Goal: Task Accomplishment & Management: Use online tool/utility

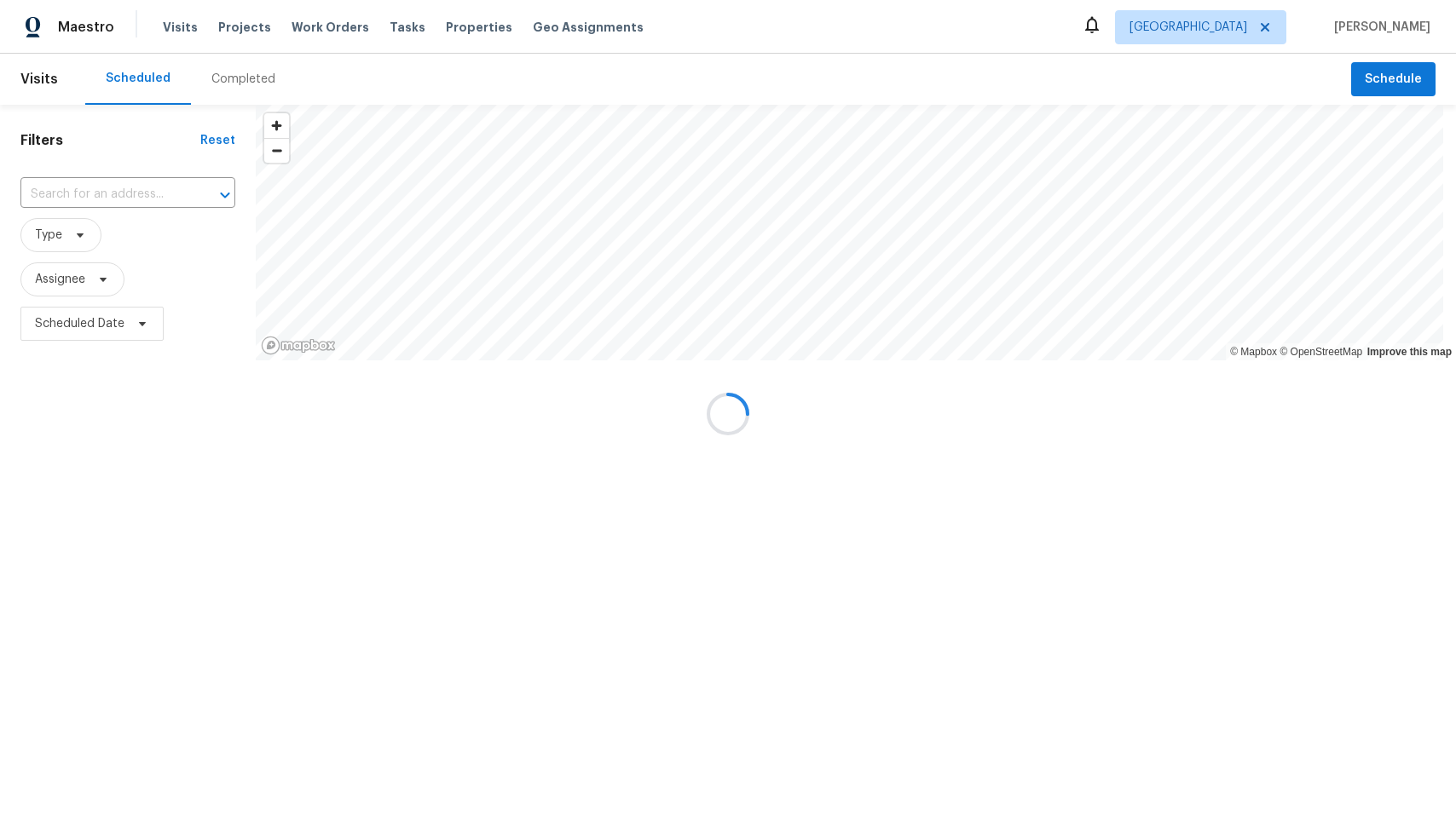
click at [1270, 30] on div at bounding box center [728, 414] width 1456 height 828
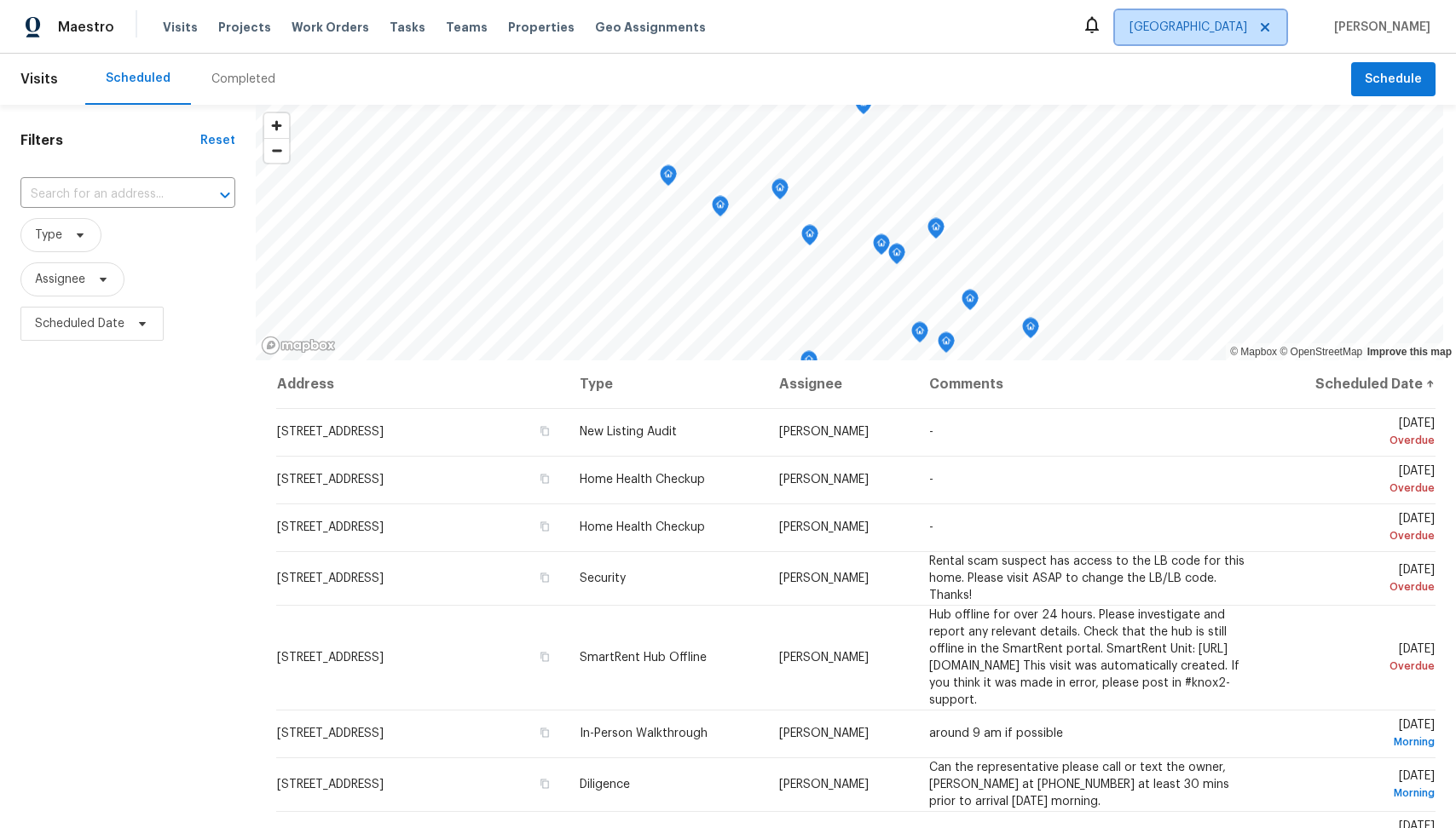
click at [1269, 25] on icon at bounding box center [1265, 26] width 8 height 8
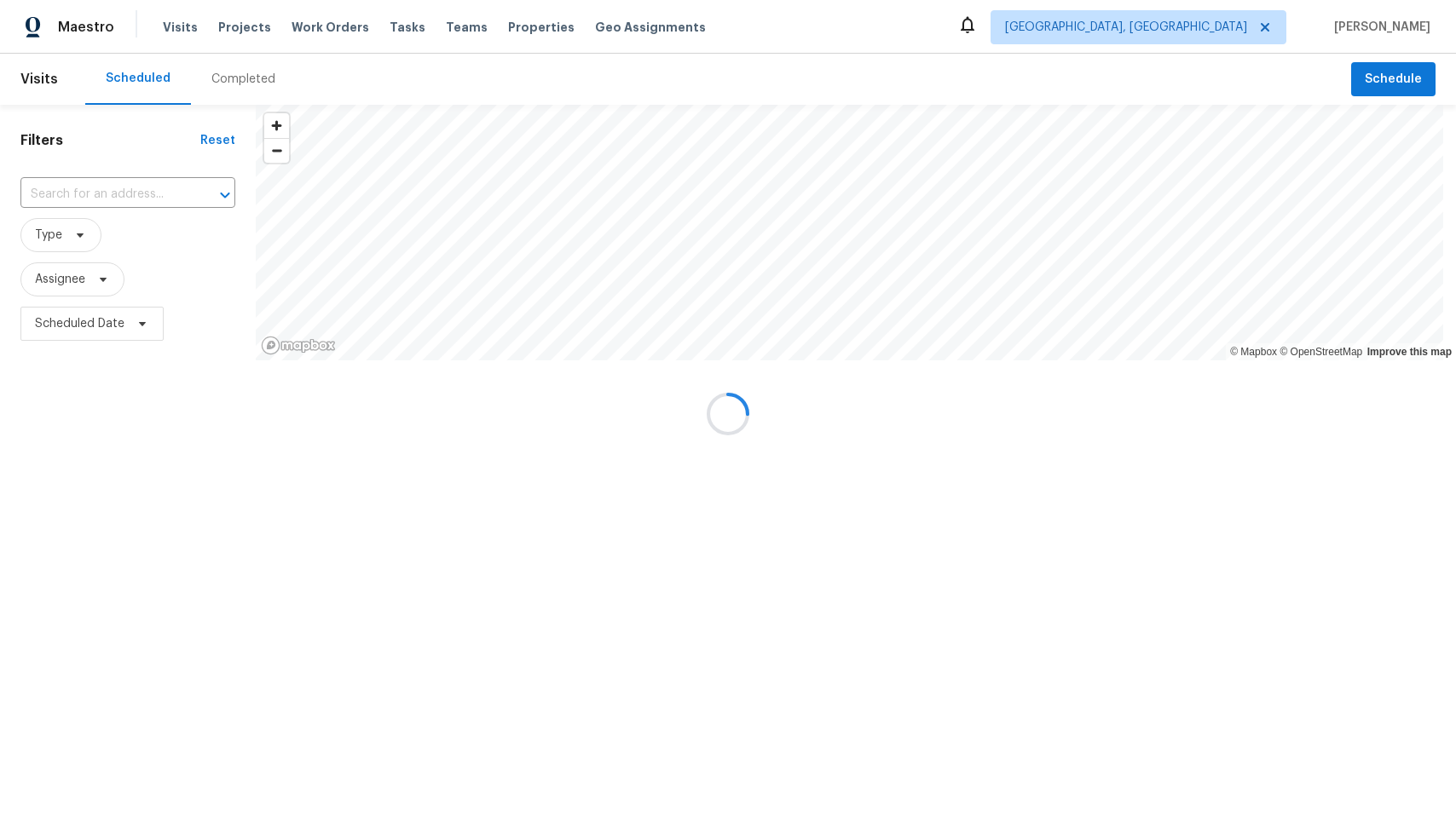
click at [1271, 26] on div at bounding box center [728, 414] width 1456 height 828
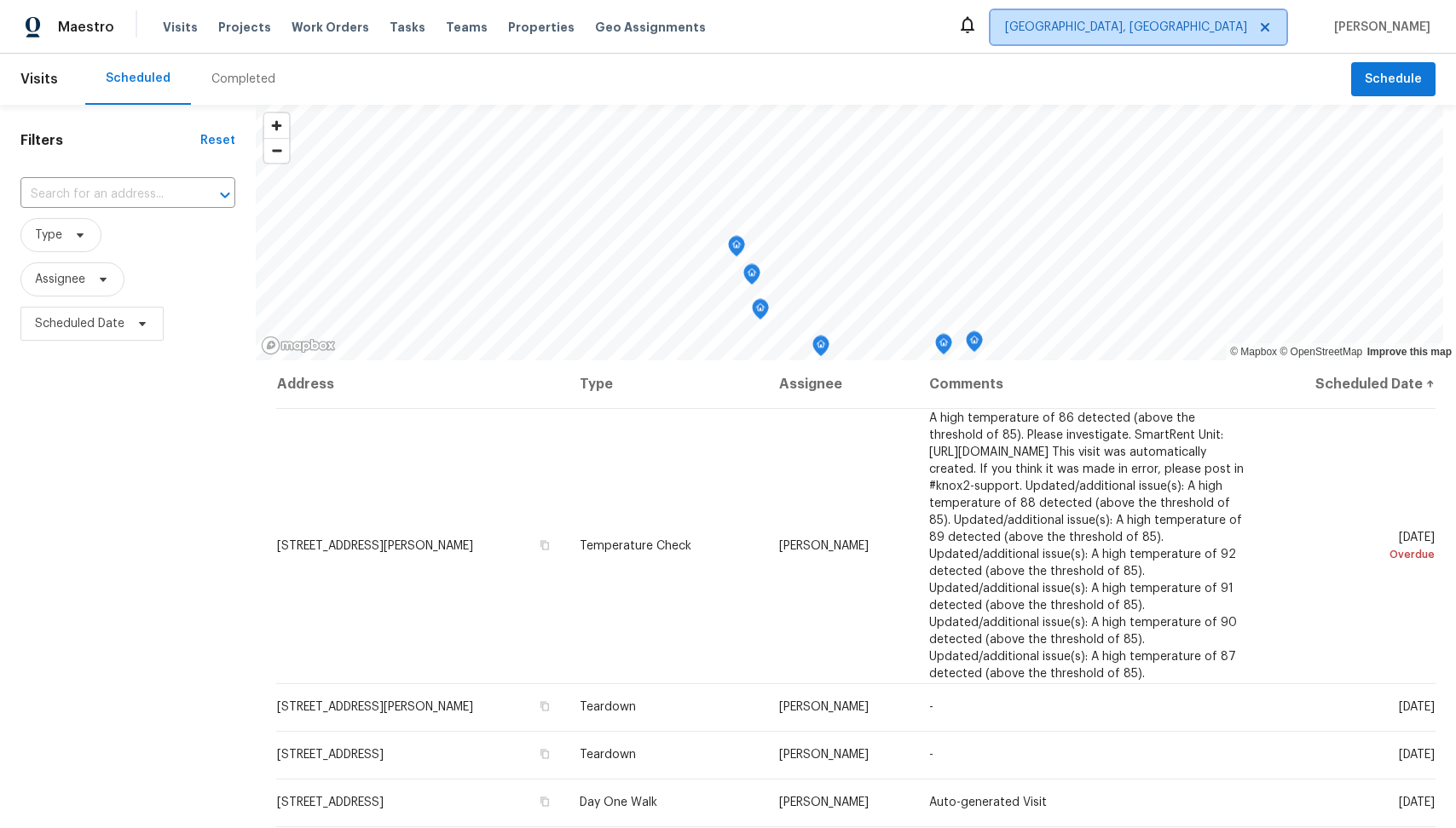
click at [1266, 31] on icon at bounding box center [1265, 27] width 13 height 13
click at [1196, 25] on span "Albuquerque, NM" at bounding box center [1125, 27] width 242 height 17
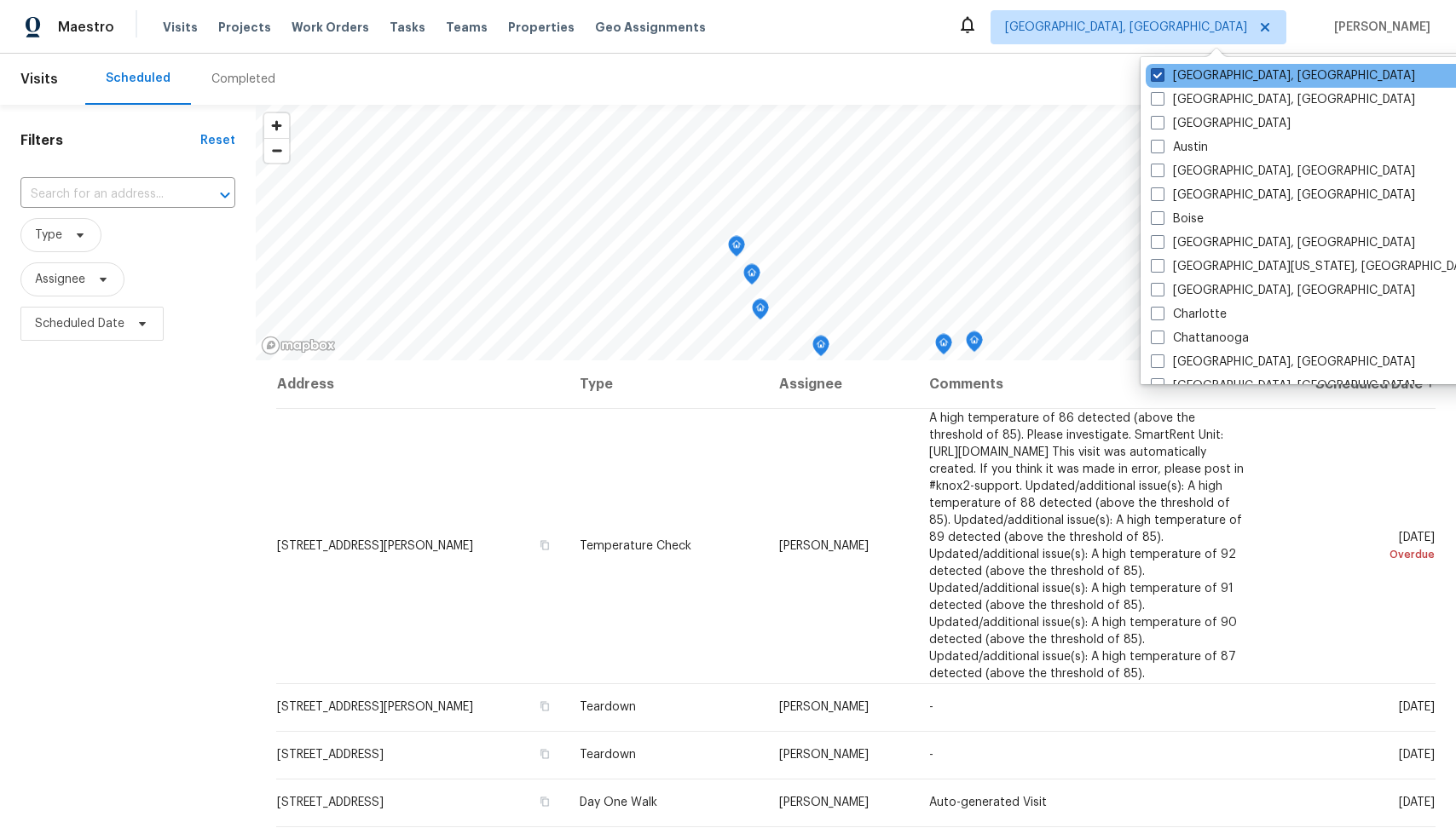
click at [1164, 78] on span at bounding box center [1157, 75] width 13 height 13
click at [1162, 78] on input "Albuquerque, NM" at bounding box center [1156, 73] width 11 height 11
checkbox input "true"
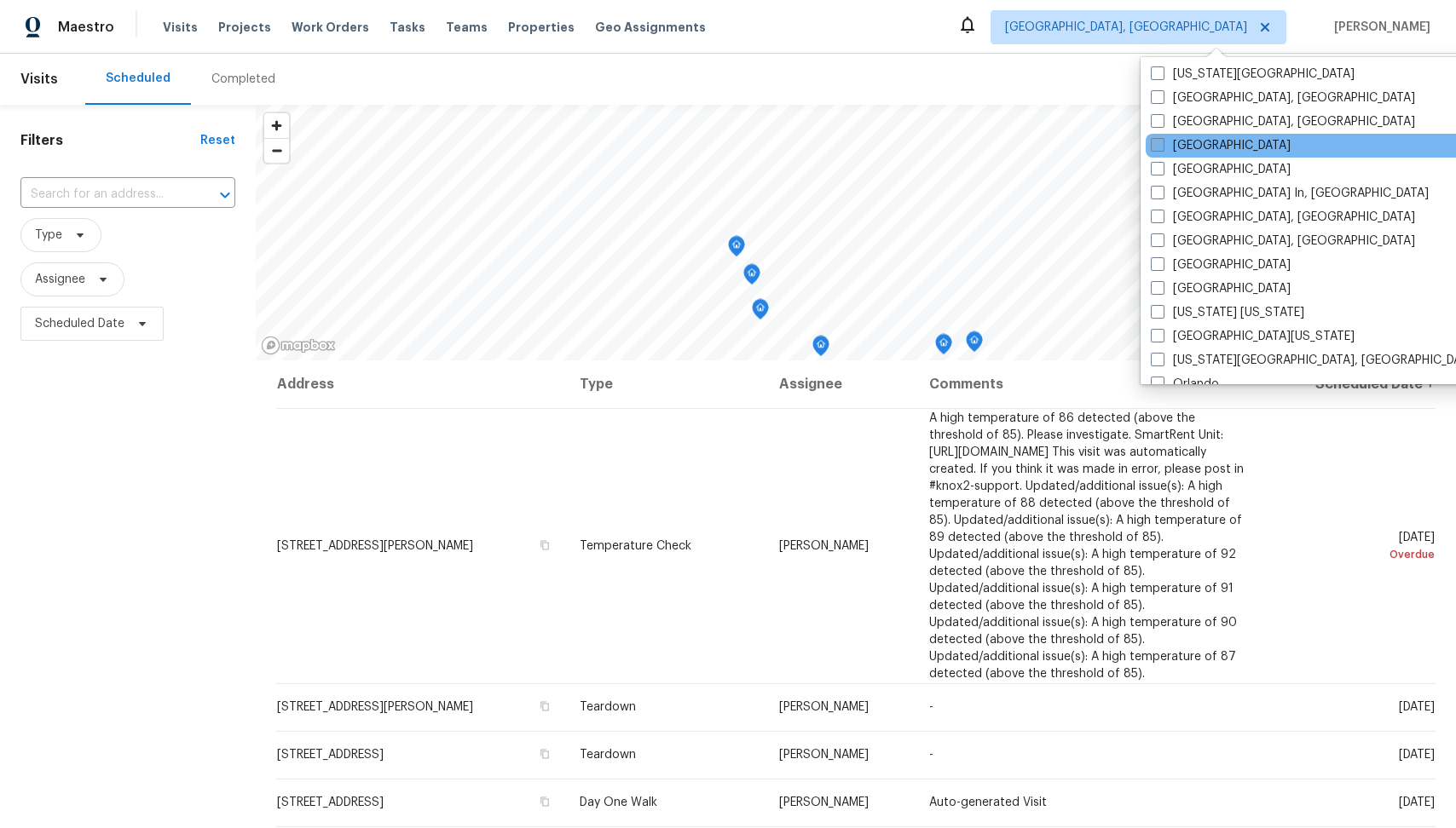
scroll to position [635, 0]
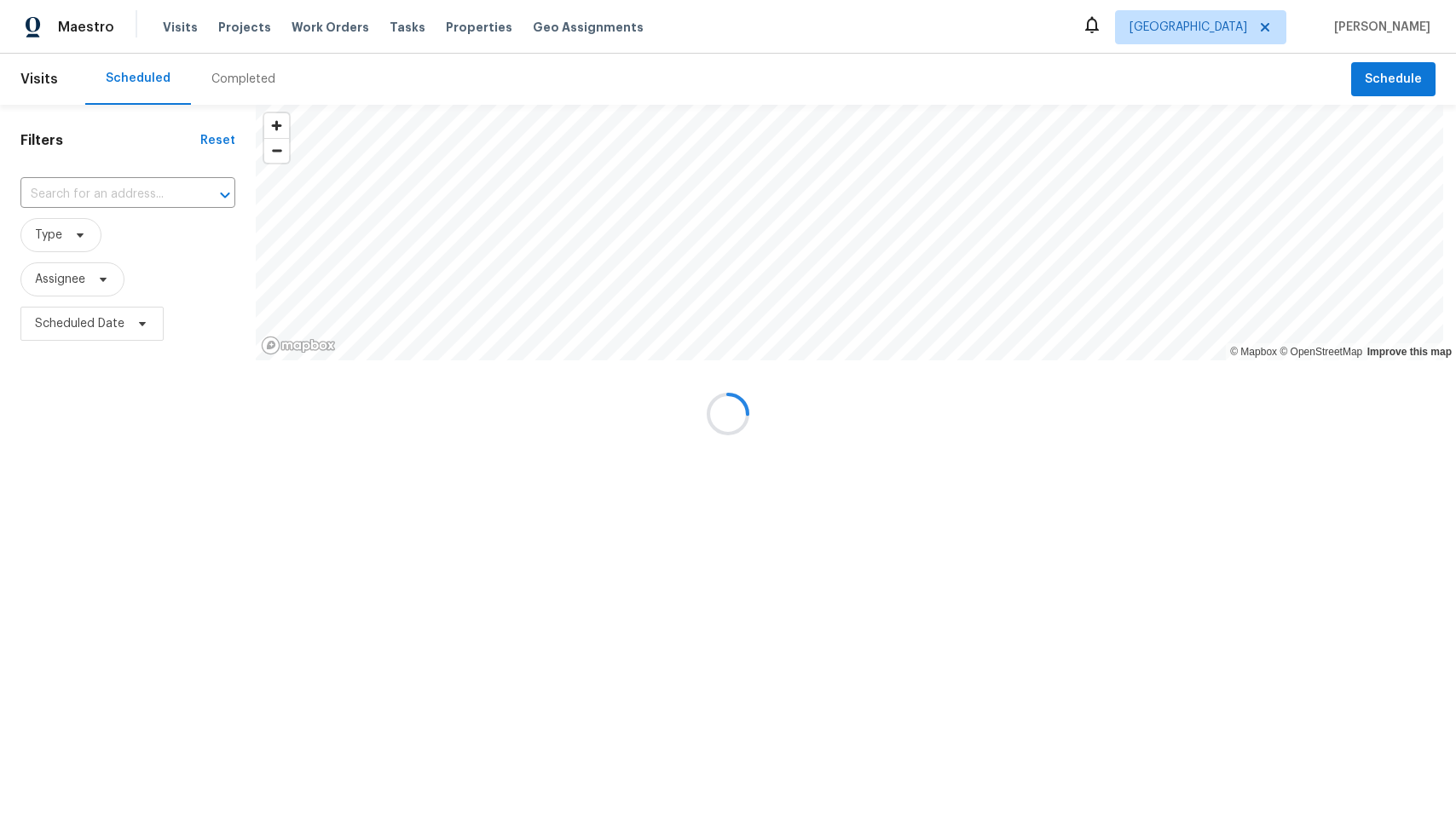
click at [389, 23] on div at bounding box center [728, 414] width 1456 height 828
click at [388, 32] on div at bounding box center [728, 414] width 1456 height 828
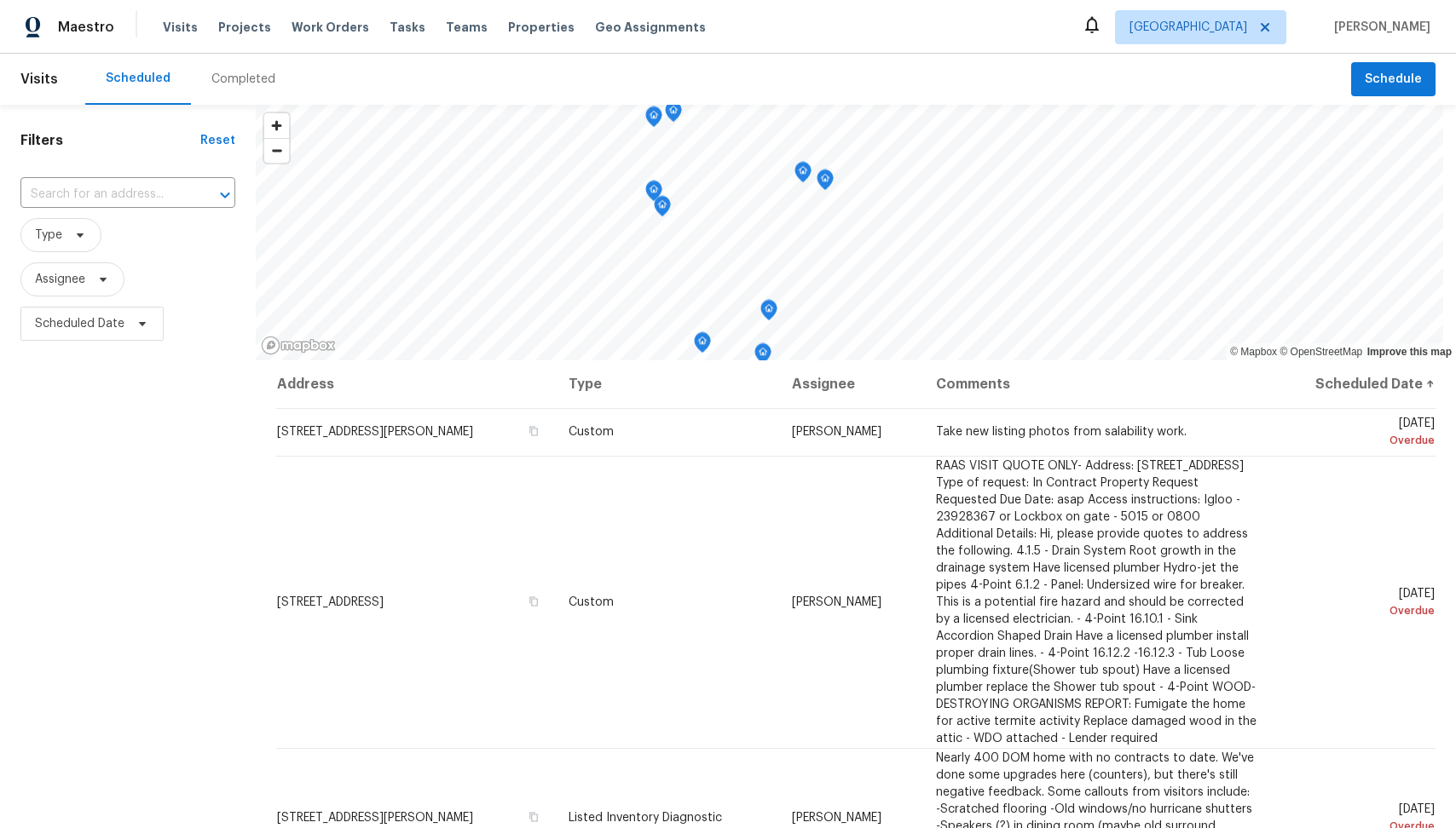
click at [389, 30] on span "Tasks" at bounding box center [407, 27] width 36 height 12
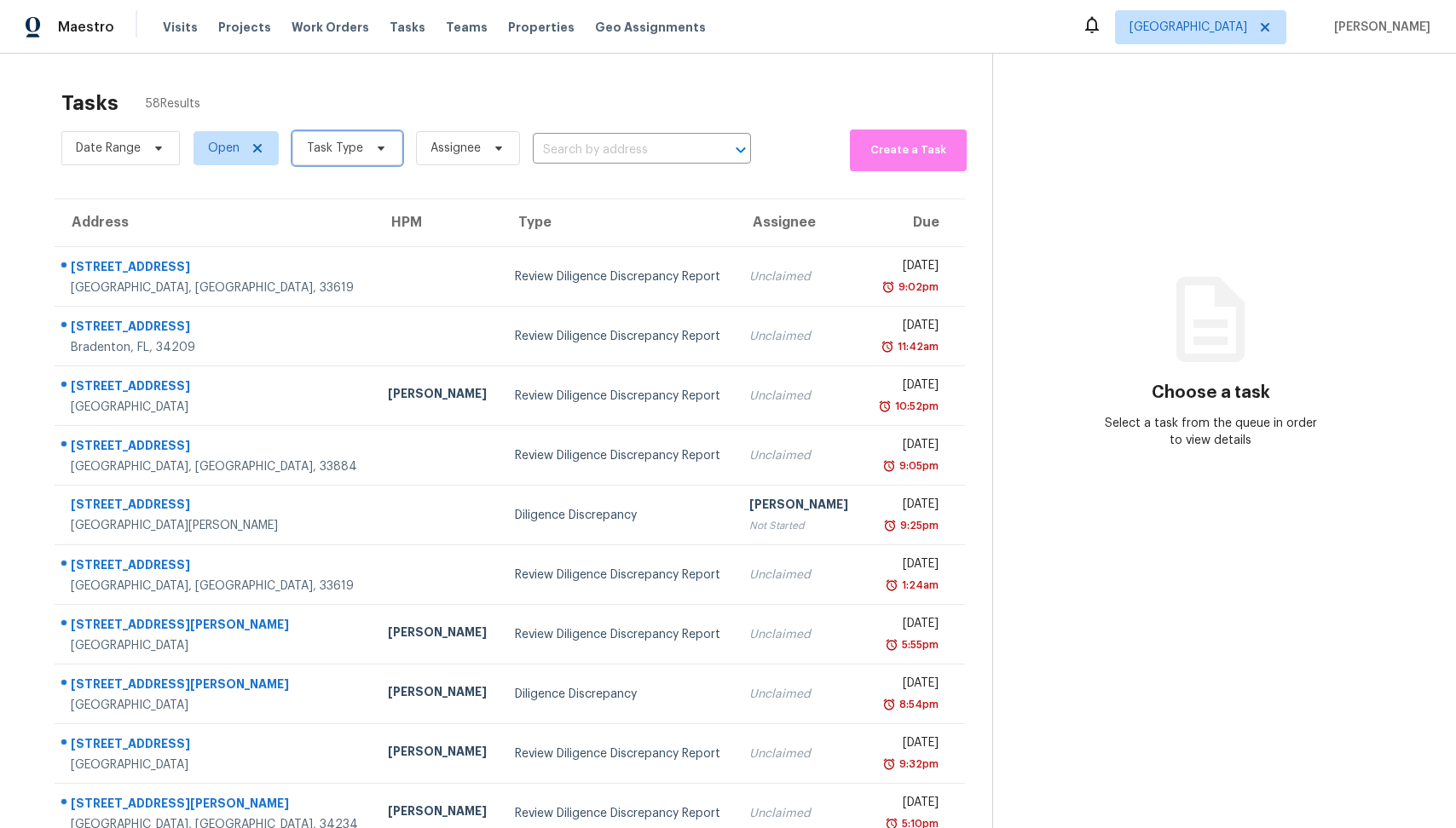
click at [385, 148] on span "Task Type" at bounding box center [347, 148] width 110 height 34
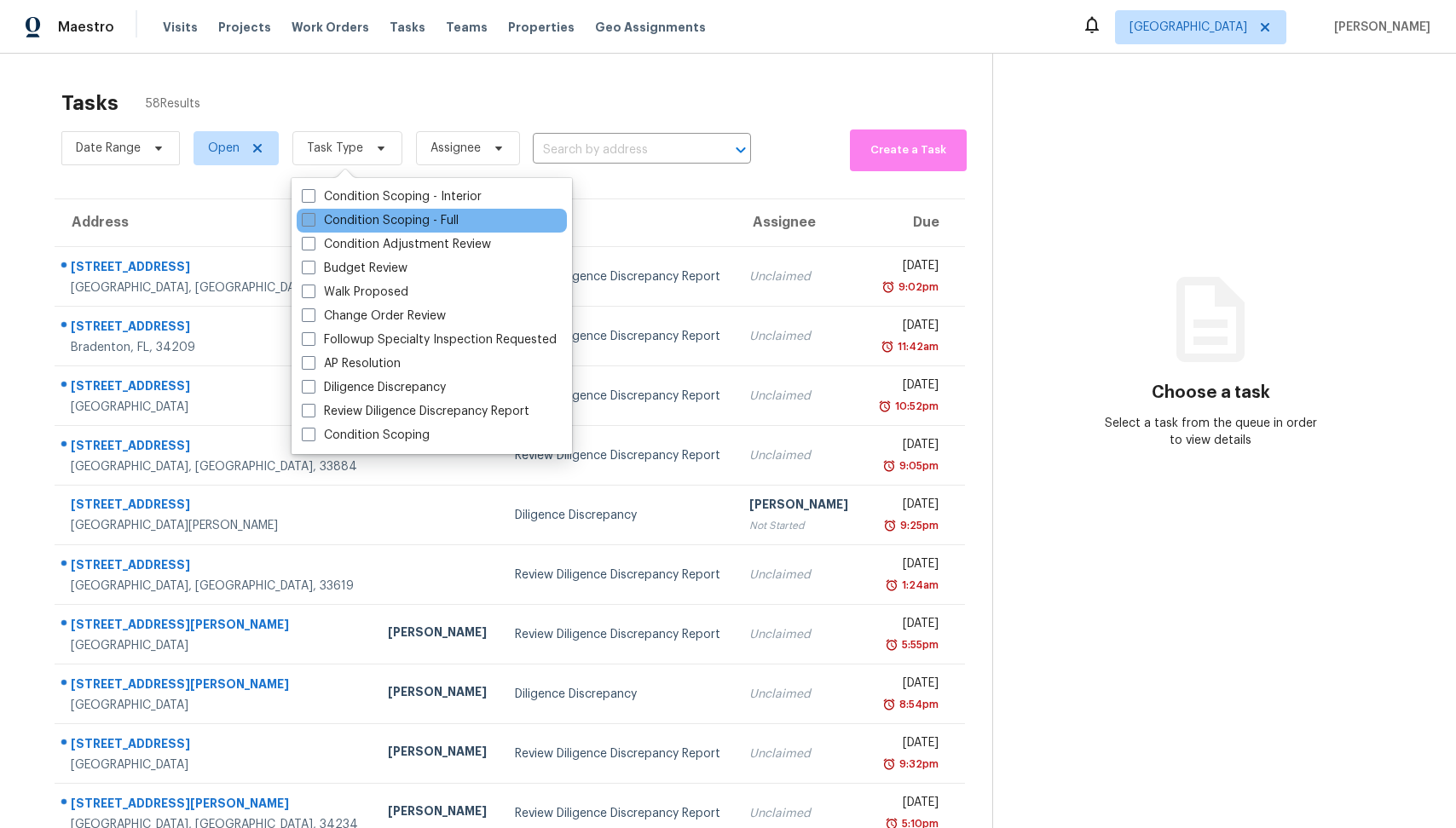
click at [306, 217] on span at bounding box center [308, 220] width 13 height 13
click at [306, 217] on input "Condition Scoping - Full" at bounding box center [307, 218] width 11 height 11
checkbox input "true"
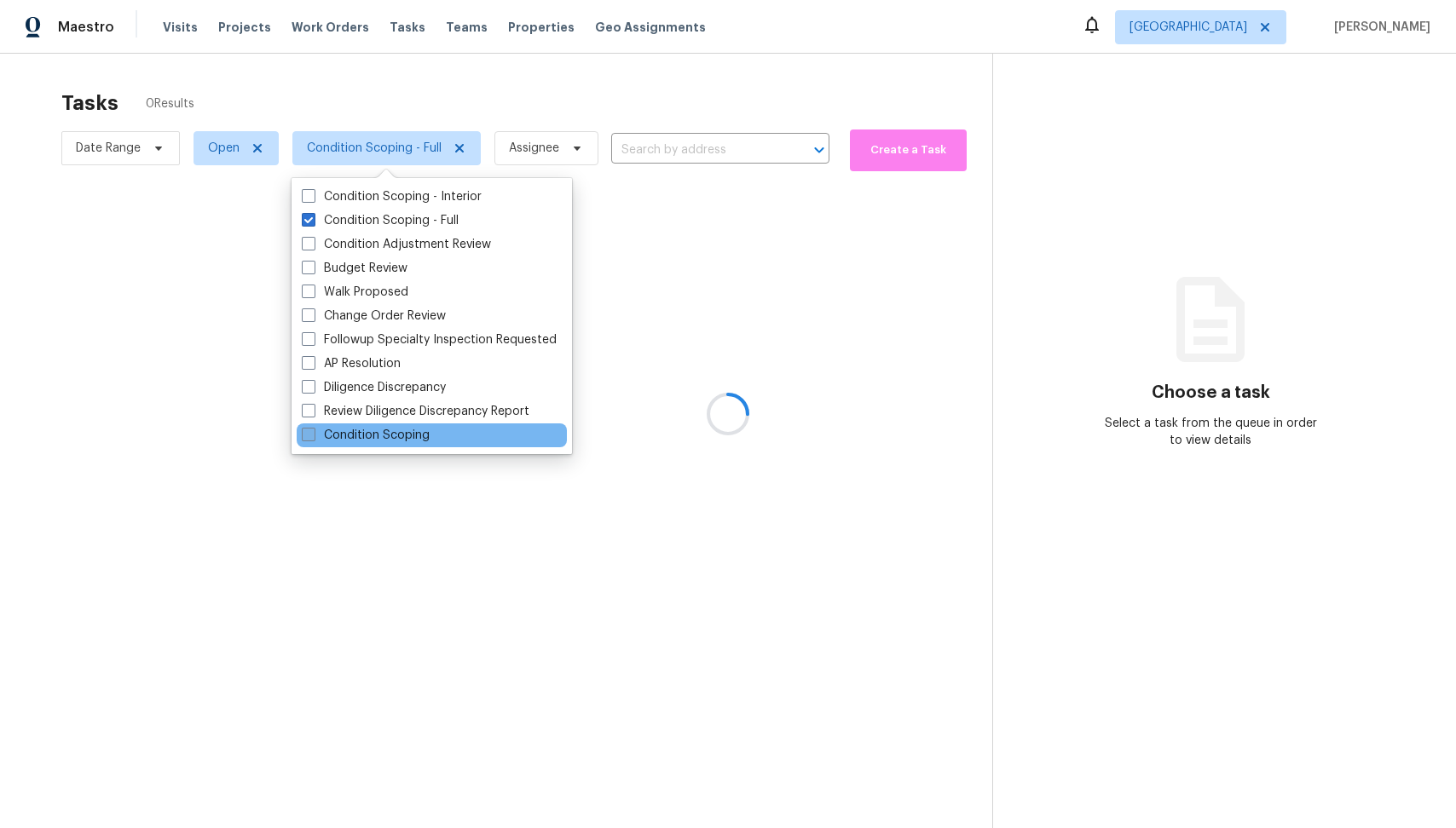
click at [306, 430] on span at bounding box center [308, 435] width 13 height 13
click at [306, 430] on input "Condition Scoping" at bounding box center [307, 433] width 11 height 11
checkbox input "true"
click at [798, 254] on div at bounding box center [728, 414] width 1456 height 828
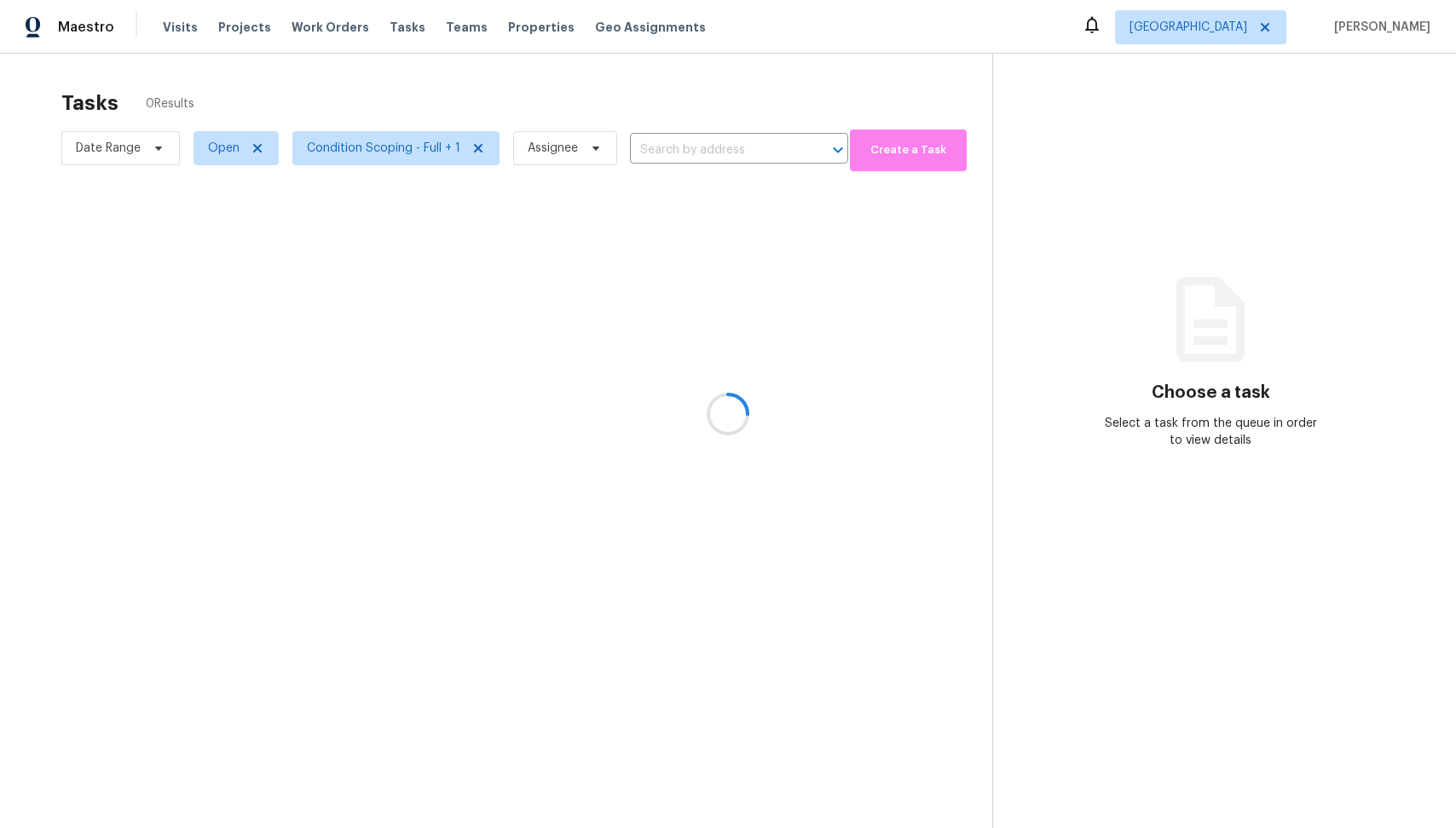
click at [477, 149] on div at bounding box center [728, 414] width 1456 height 828
click at [478, 104] on div at bounding box center [728, 414] width 1456 height 828
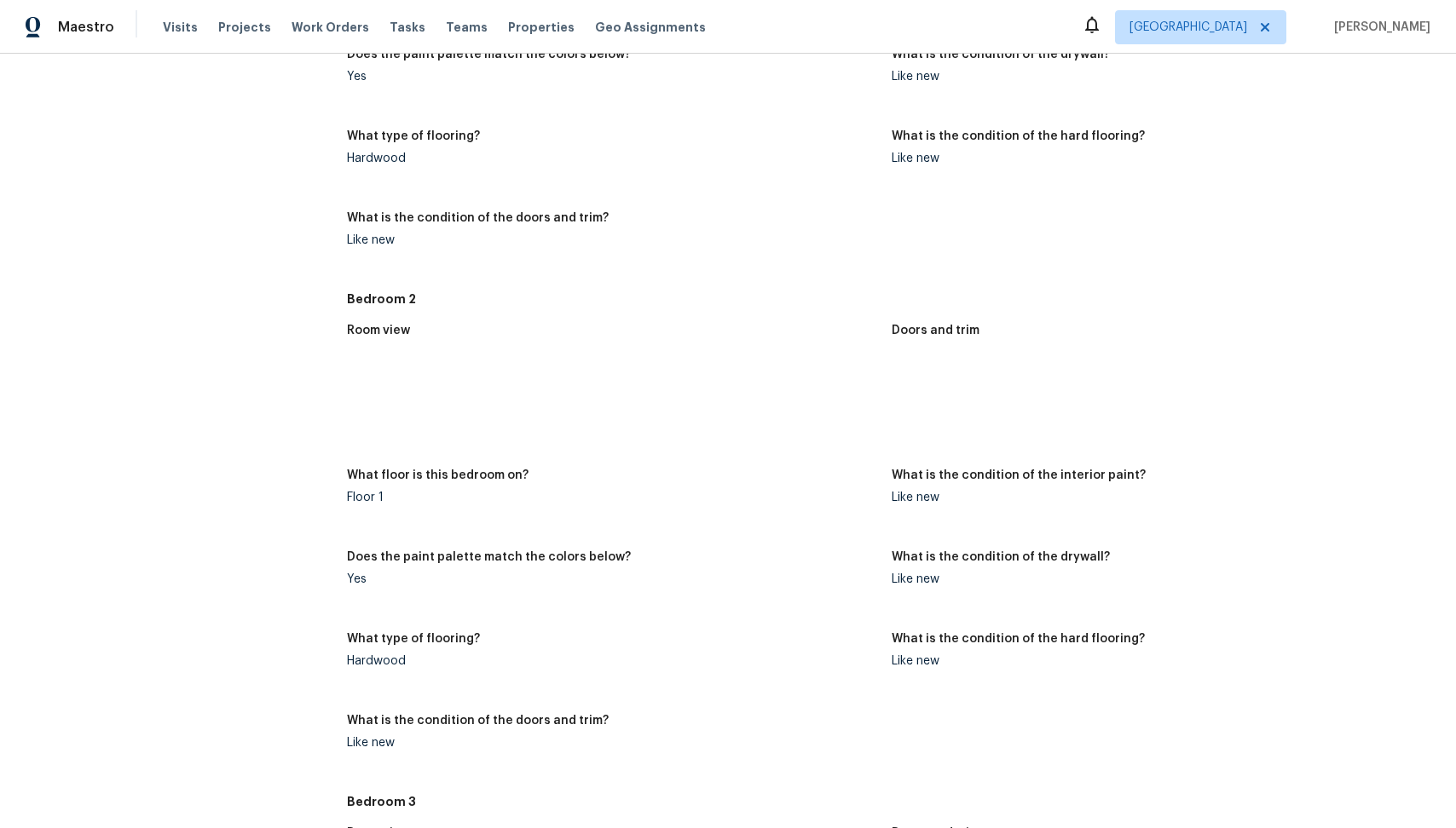
scroll to position [5258, 0]
